Goal: Task Accomplishment & Management: Manage account settings

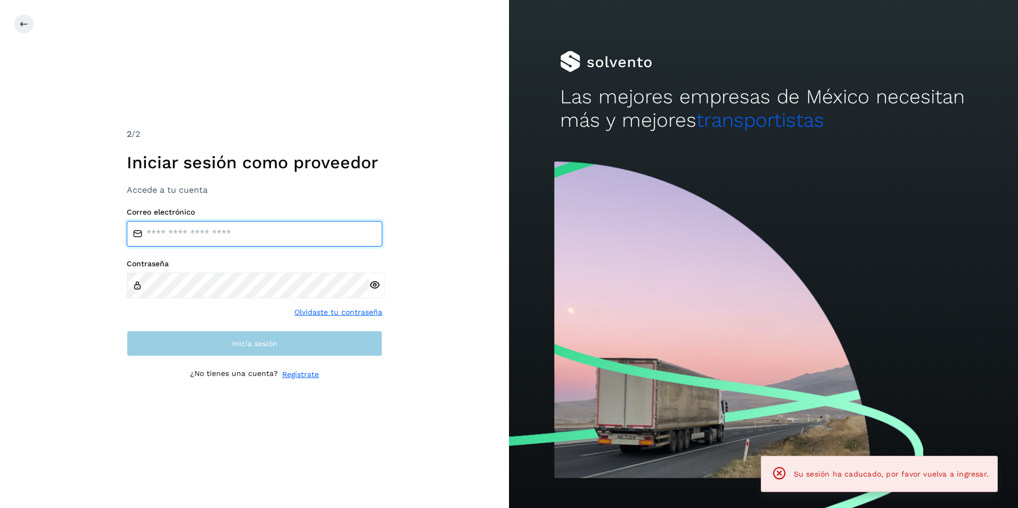
type input "**********"
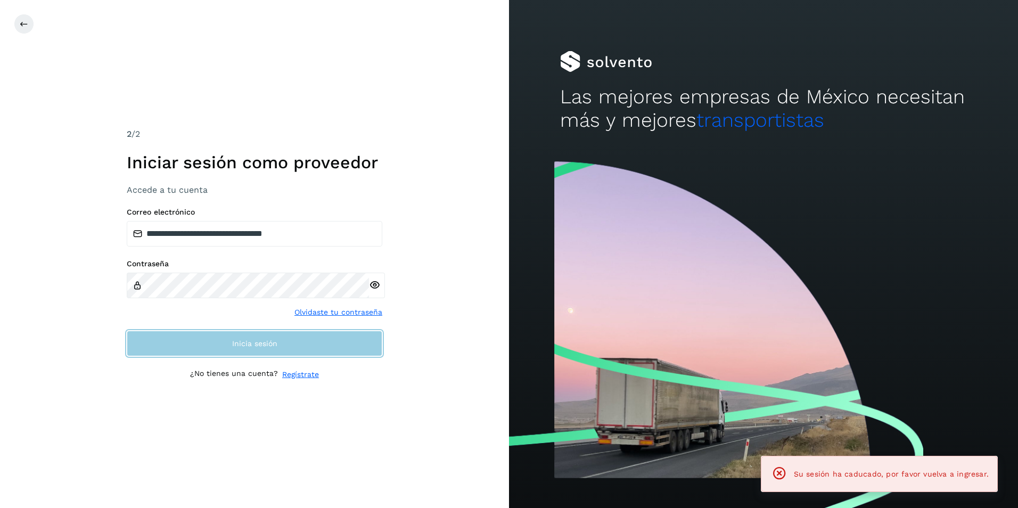
click at [198, 343] on button "Inicia sesión" at bounding box center [255, 344] width 256 height 26
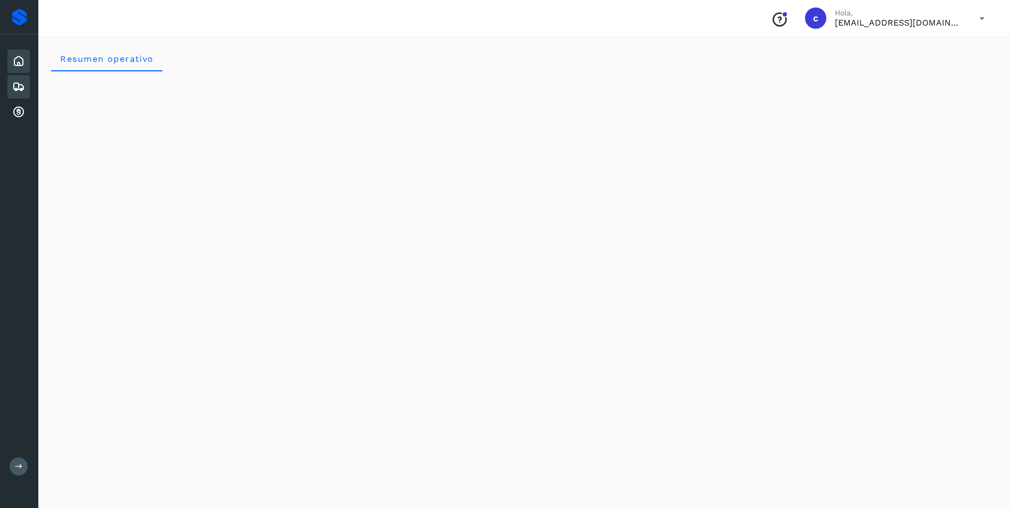
click at [21, 89] on icon at bounding box center [18, 86] width 13 height 13
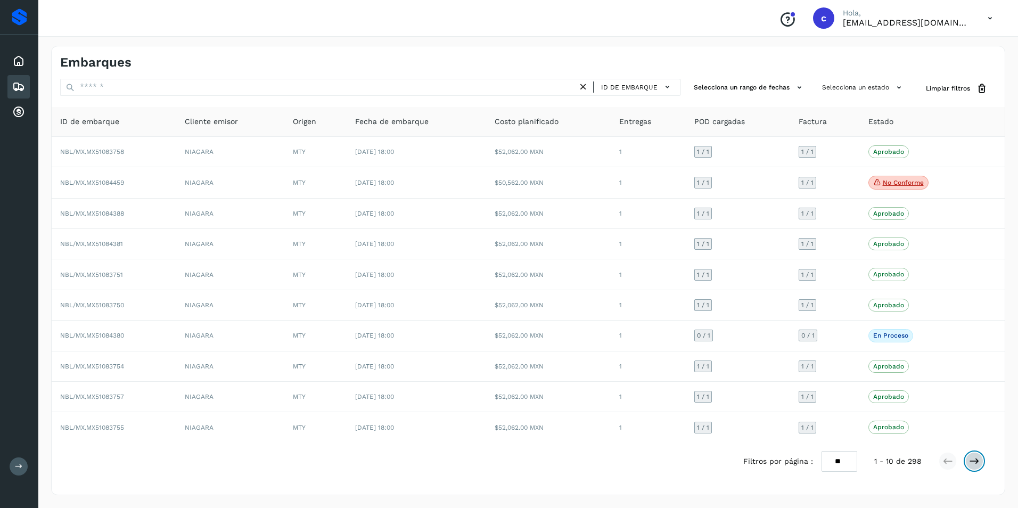
click at [974, 462] on icon at bounding box center [974, 461] width 11 height 11
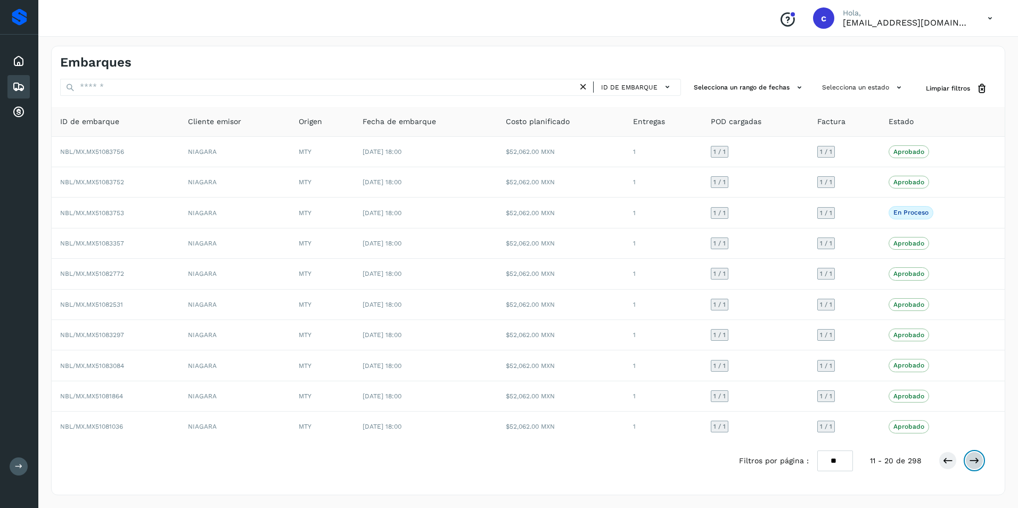
click at [973, 462] on icon at bounding box center [974, 460] width 11 height 11
click at [971, 462] on icon at bounding box center [974, 460] width 11 height 11
click at [950, 462] on icon at bounding box center [947, 460] width 11 height 11
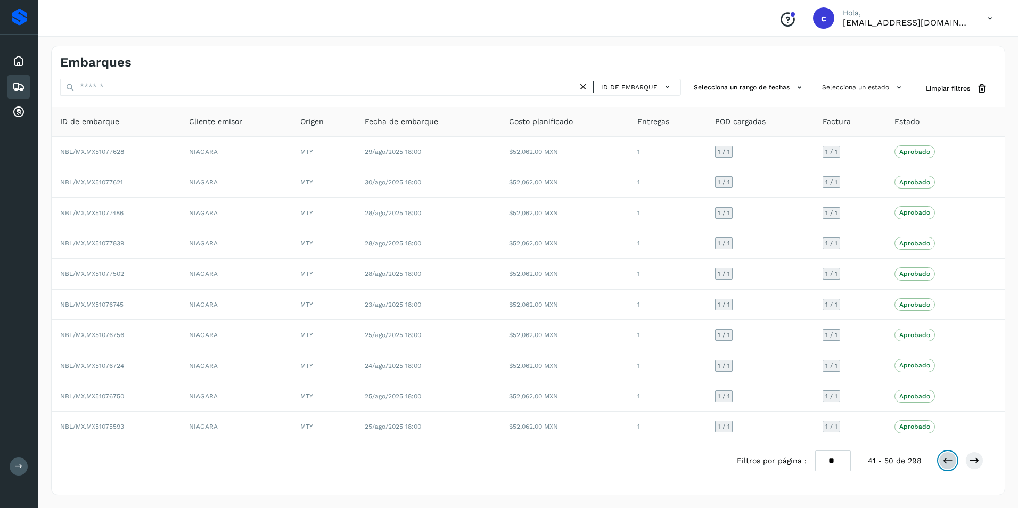
click at [950, 462] on icon at bounding box center [947, 460] width 11 height 11
